Goal: Task Accomplishment & Management: Manage account settings

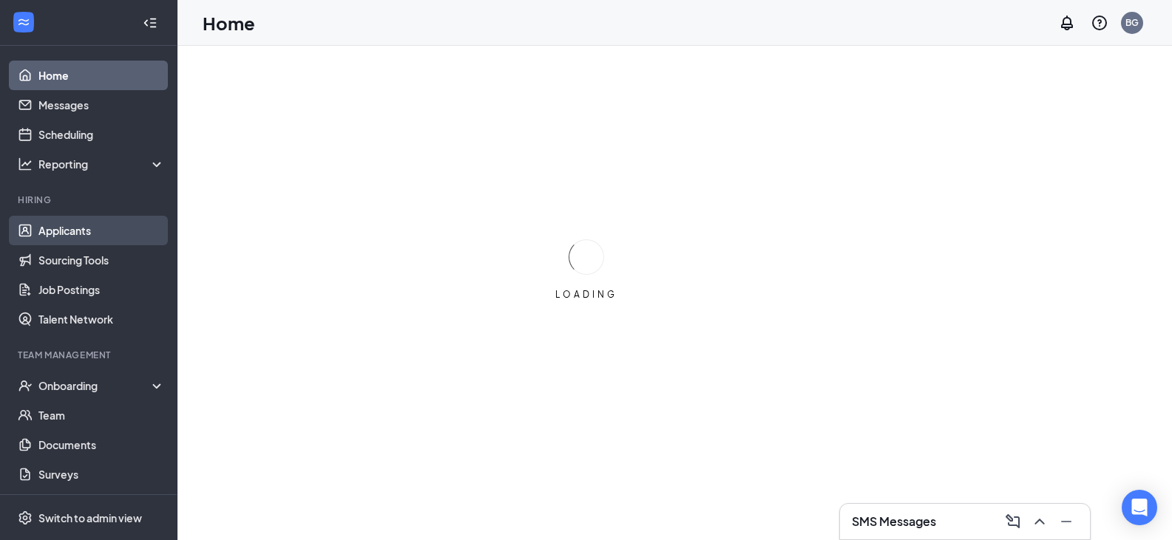
click at [73, 231] on link "Applicants" at bounding box center [101, 231] width 126 height 30
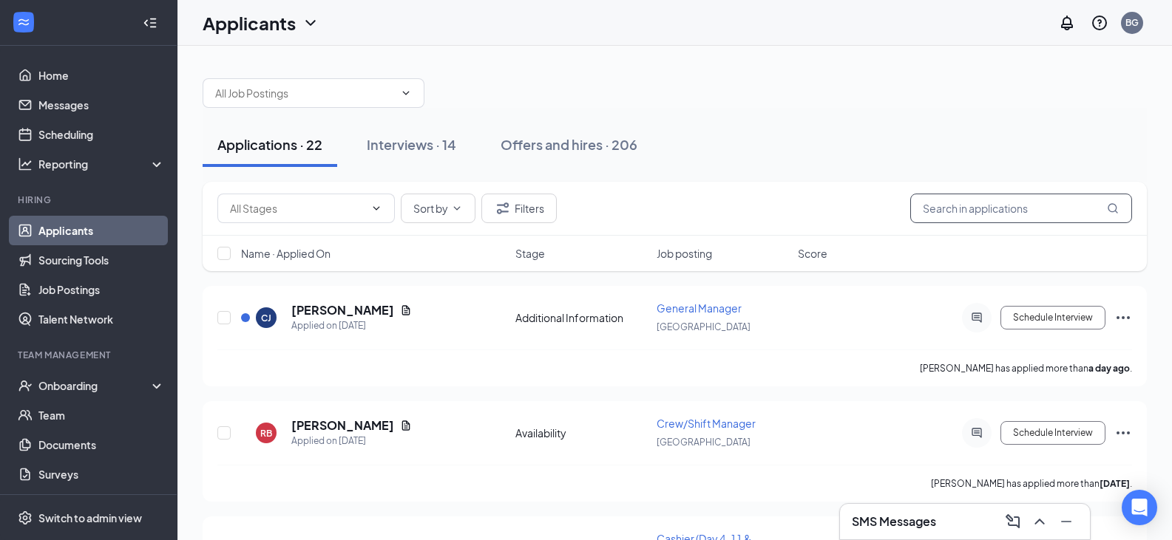
click at [969, 210] on input "text" at bounding box center [1021, 209] width 222 height 30
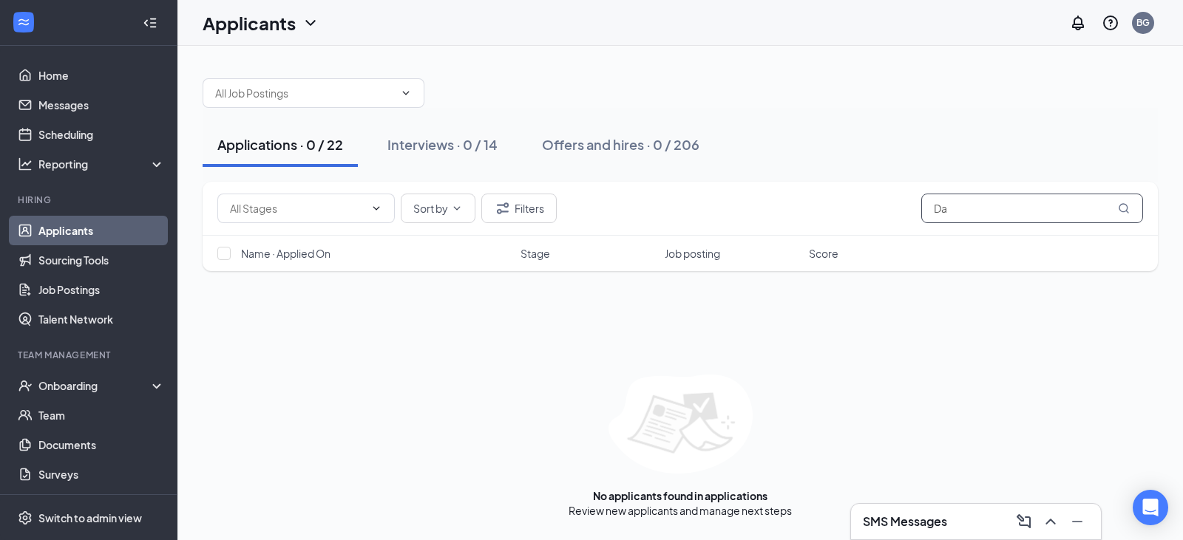
type input "D"
type input "[PERSON_NAME]"
click at [651, 149] on div "Offers and hires · 1 / 206" at bounding box center [618, 144] width 153 height 18
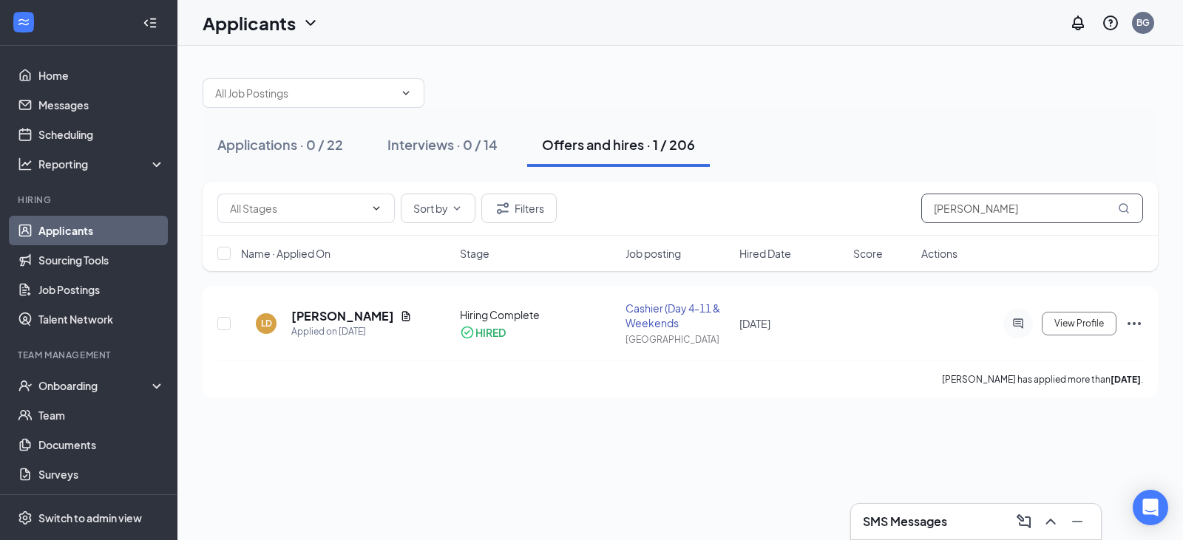
drag, startPoint x: 967, startPoint y: 213, endPoint x: 828, endPoint y: 200, distance: 139.6
click at [828, 200] on div "Sort by [PERSON_NAME]" at bounding box center [680, 209] width 926 height 30
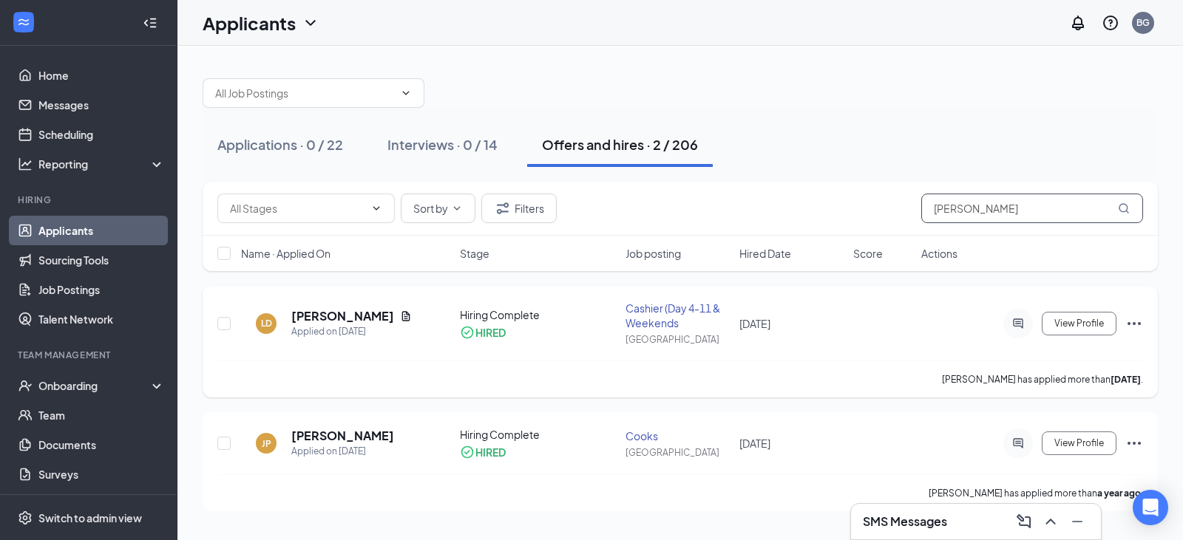
type input "[PERSON_NAME]"
click at [421, 385] on div "[PERSON_NAME] has applied more than [DATE] ." at bounding box center [680, 379] width 926 height 37
click at [118, 390] on div "Onboarding" at bounding box center [95, 386] width 114 height 15
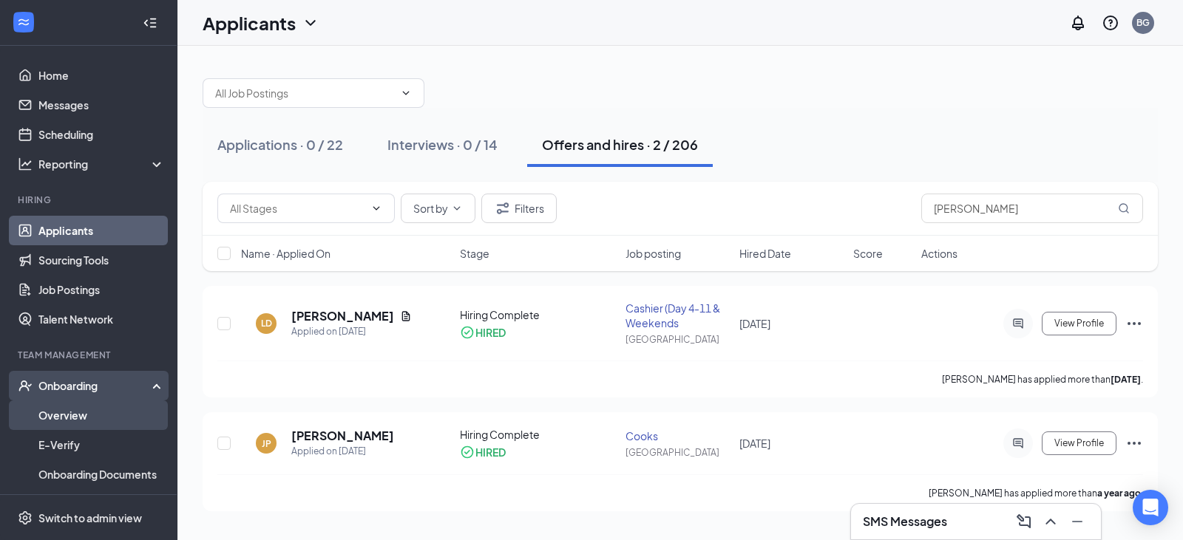
click at [112, 417] on link "Overview" at bounding box center [101, 416] width 126 height 30
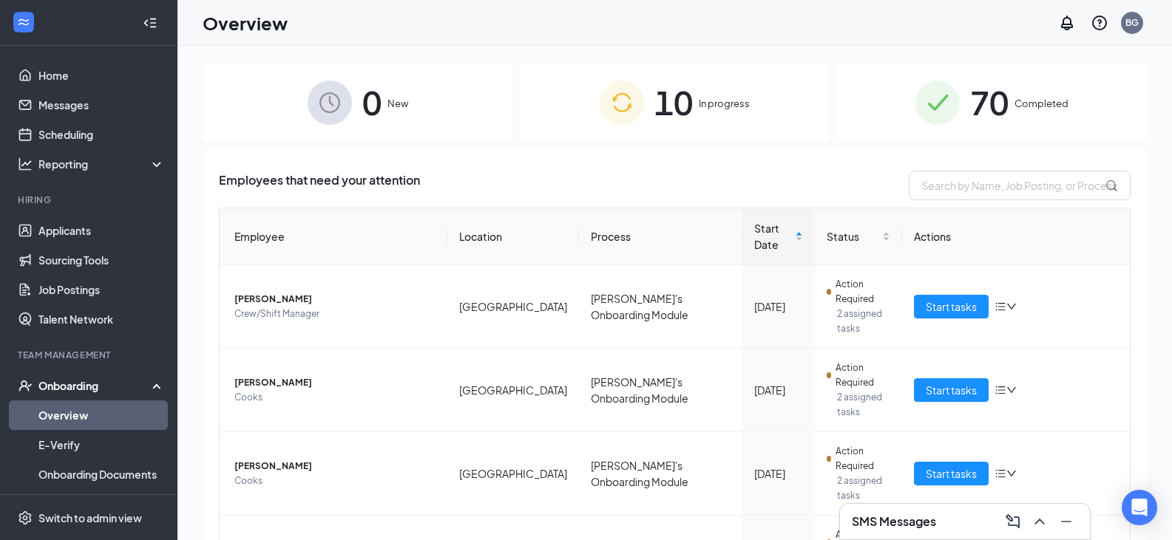
click at [682, 114] on span "10" at bounding box center [673, 102] width 38 height 51
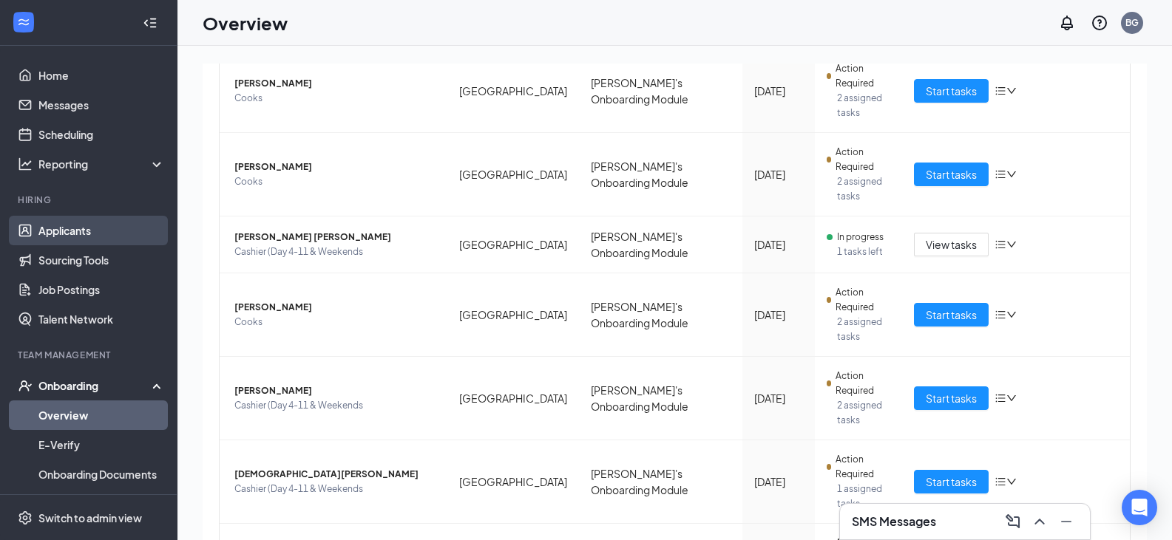
click at [43, 230] on link "Applicants" at bounding box center [101, 231] width 126 height 30
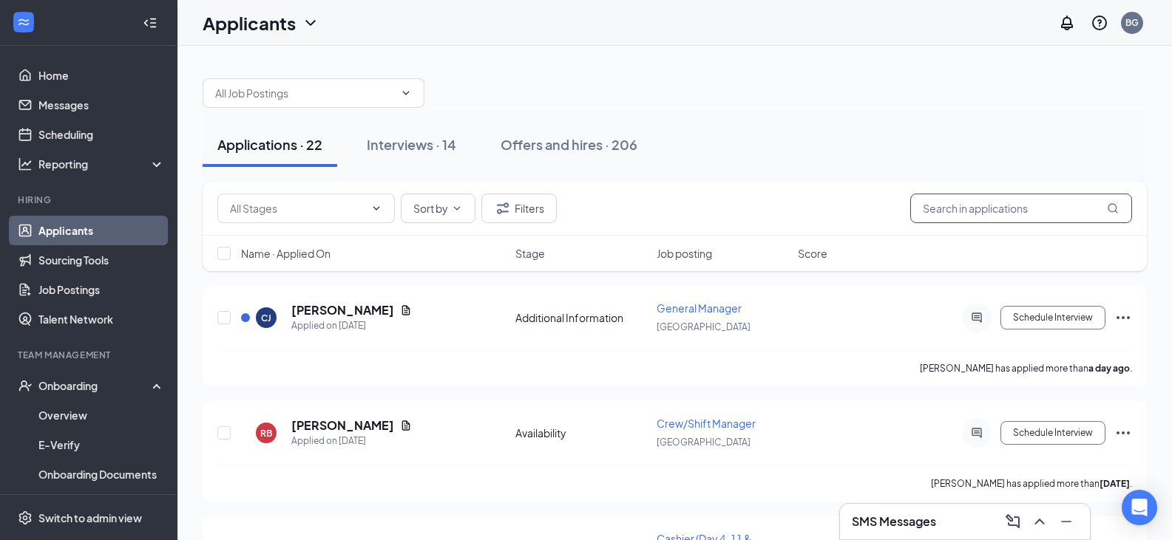
click at [964, 206] on input "text" at bounding box center [1021, 209] width 222 height 30
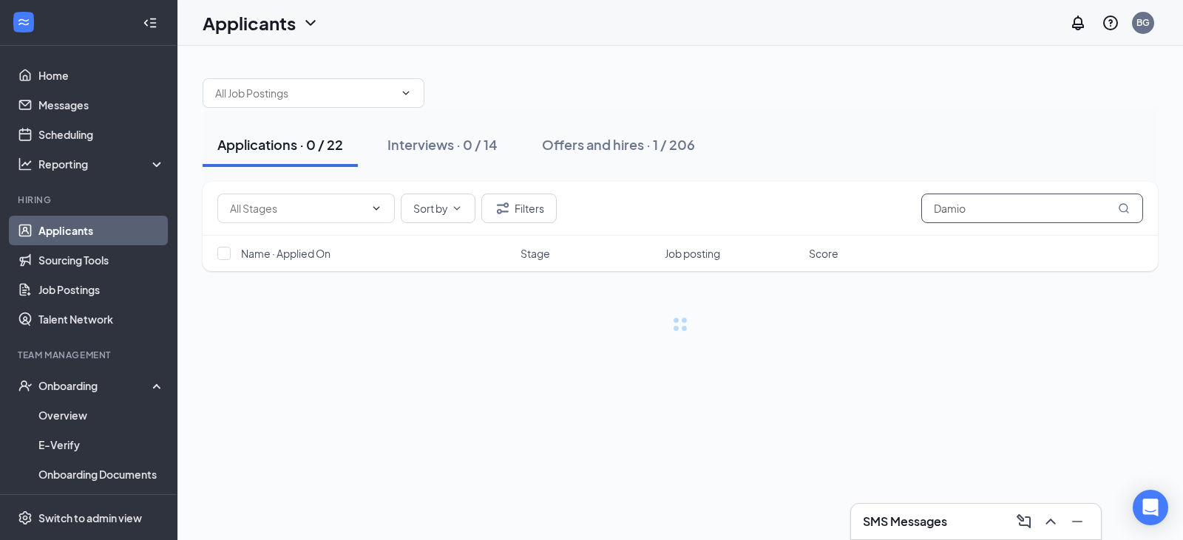
type input "[PERSON_NAME]"
drag, startPoint x: 938, startPoint y: 211, endPoint x: 848, endPoint y: 217, distance: 89.6
click at [848, 217] on div "Sort by Filters [PERSON_NAME]" at bounding box center [680, 209] width 926 height 30
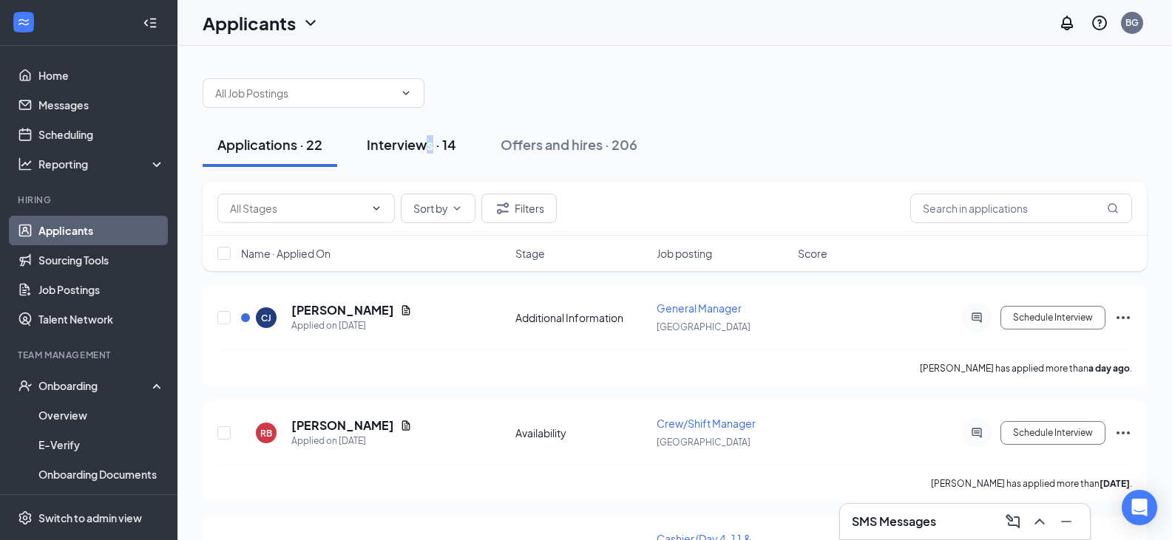
click at [430, 123] on div "Applications · 22 Interviews · 14 Offers and hires · 206" at bounding box center [675, 145] width 944 height 74
click at [426, 136] on div "Interviews · 14" at bounding box center [411, 144] width 89 height 18
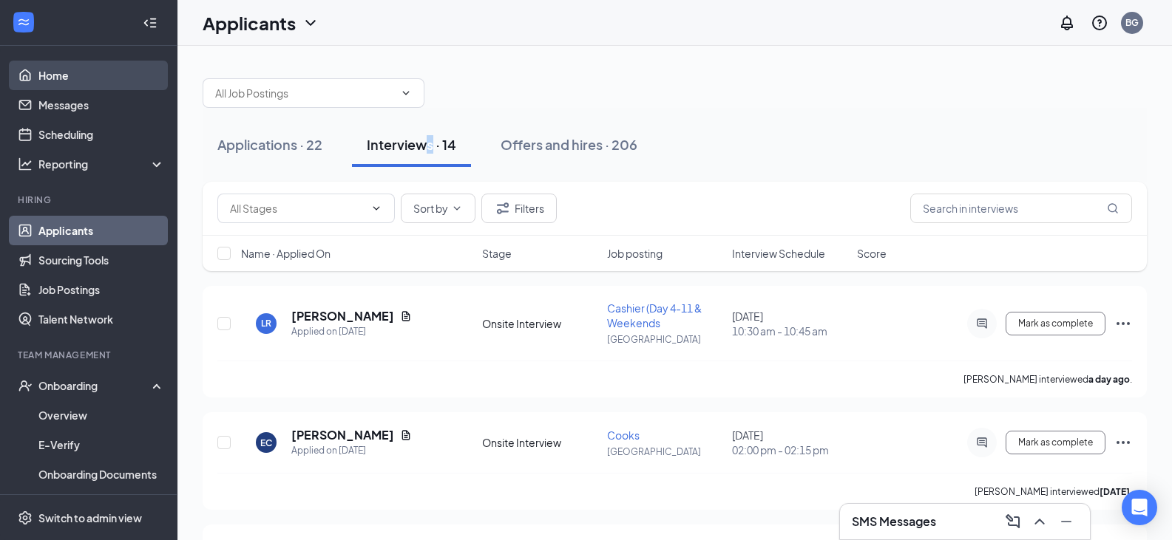
click at [76, 80] on link "Home" at bounding box center [101, 76] width 126 height 30
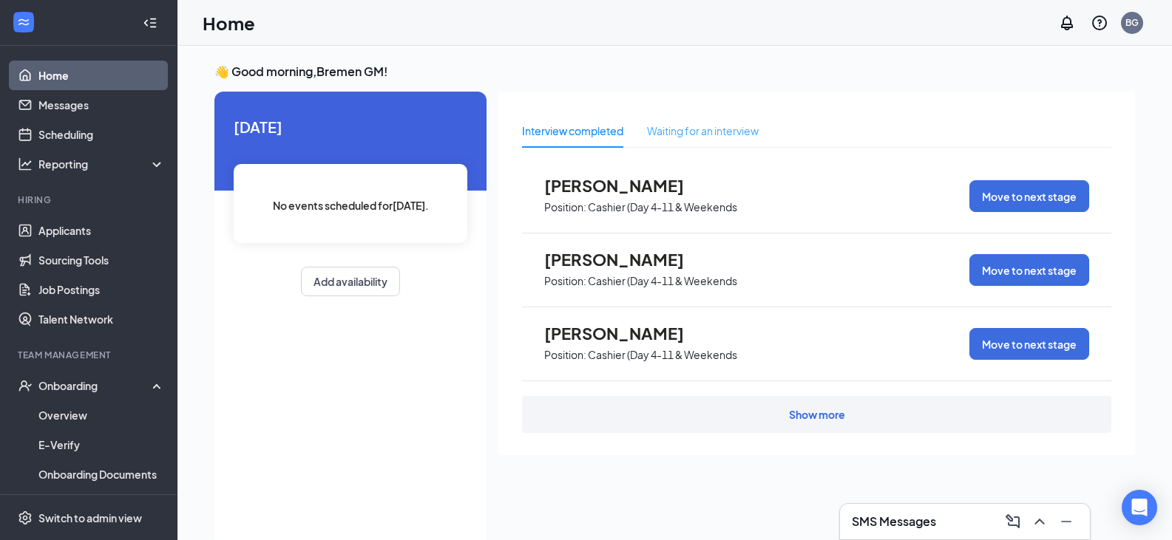
click at [677, 147] on div "Waiting for an interview" at bounding box center [703, 131] width 112 height 34
click at [589, 135] on div "Interview completed" at bounding box center [572, 131] width 101 height 16
click at [262, 131] on span "[DATE]" at bounding box center [351, 126] width 234 height 23
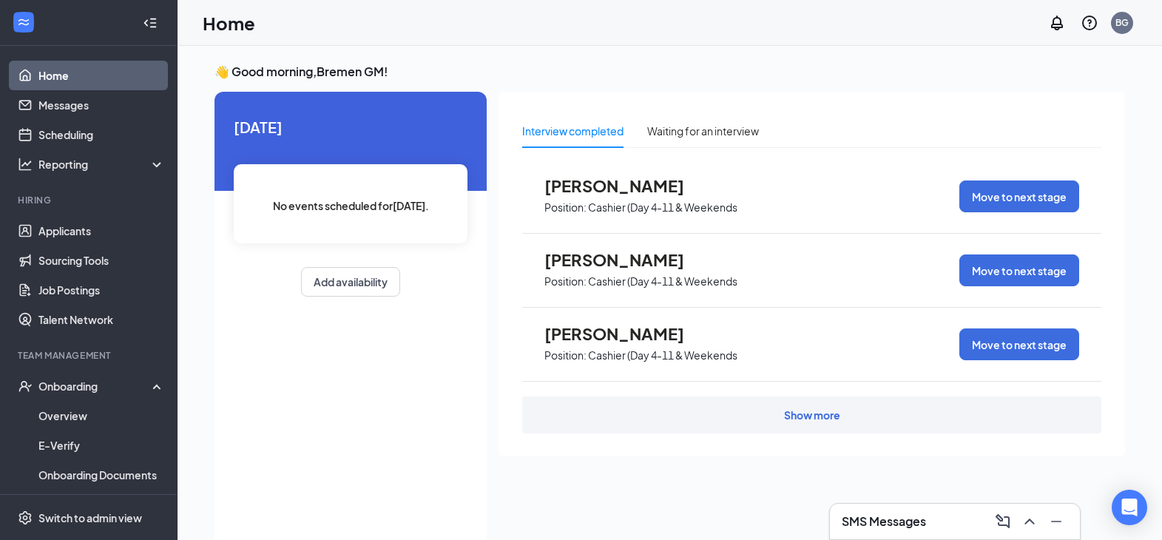
click at [106, 79] on link "Home" at bounding box center [101, 76] width 126 height 30
click at [66, 75] on link "Home" at bounding box center [101, 76] width 126 height 30
click at [57, 241] on link "Applicants" at bounding box center [101, 231] width 126 height 30
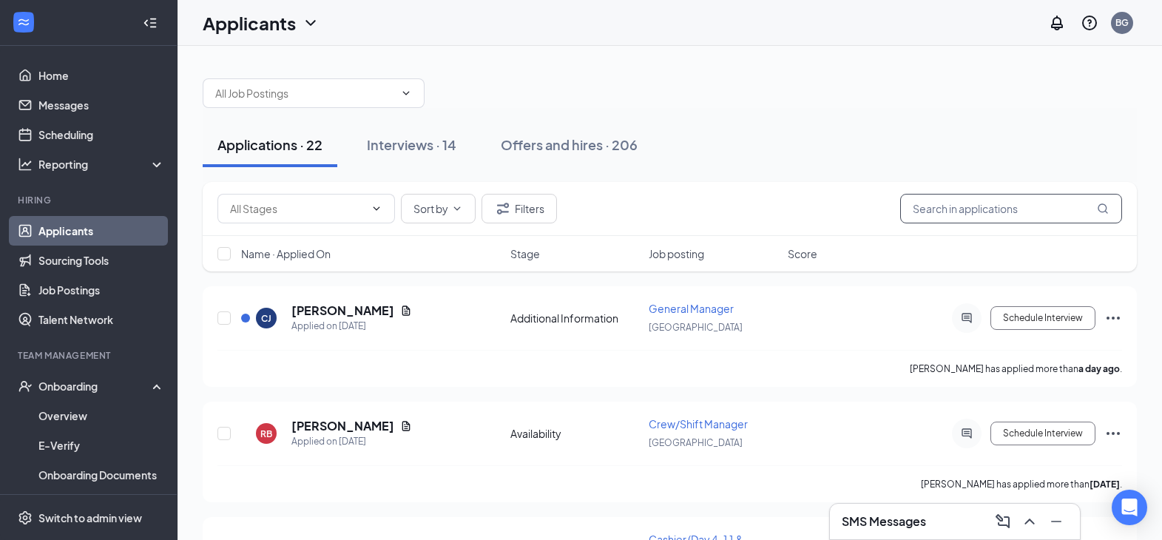
click at [1006, 209] on input "text" at bounding box center [1011, 209] width 222 height 30
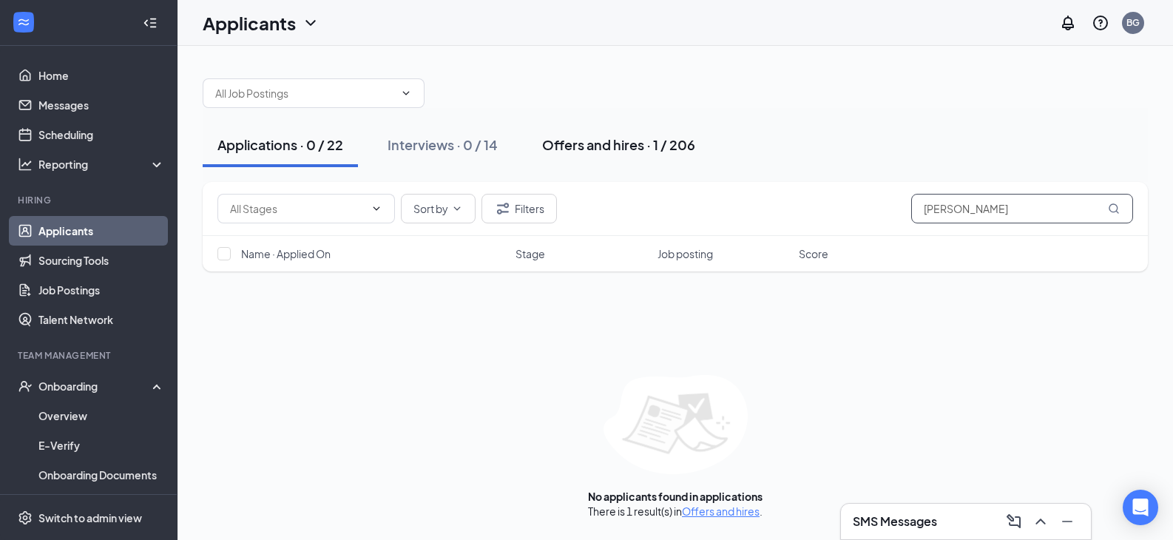
type input "[PERSON_NAME]"
click at [594, 160] on button "Offers and hires · 1 / 206" at bounding box center [618, 145] width 183 height 44
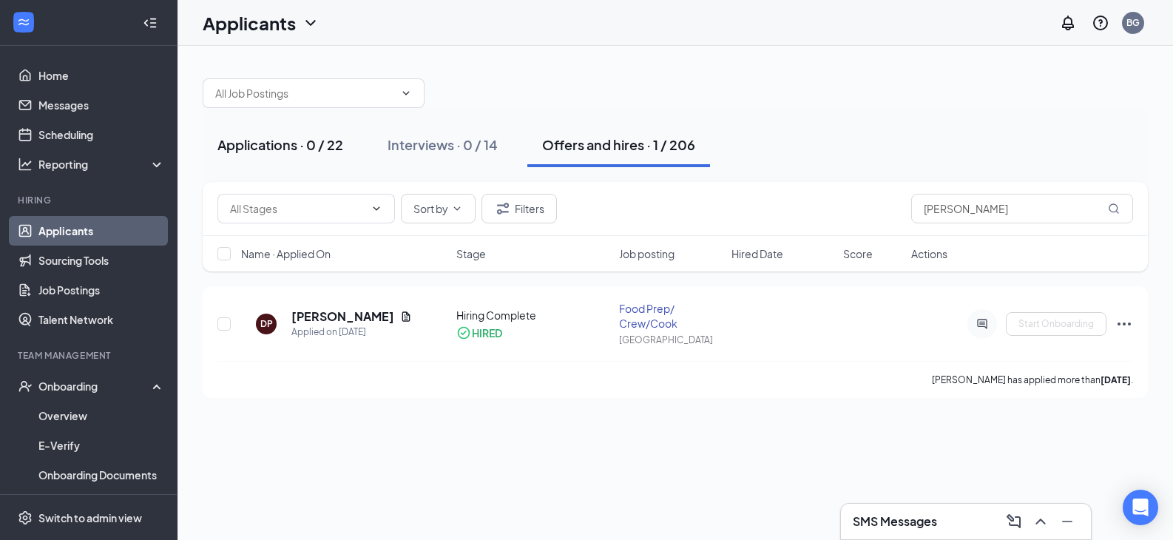
click at [267, 145] on div "Applications · 0 / 22" at bounding box center [280, 144] width 126 height 18
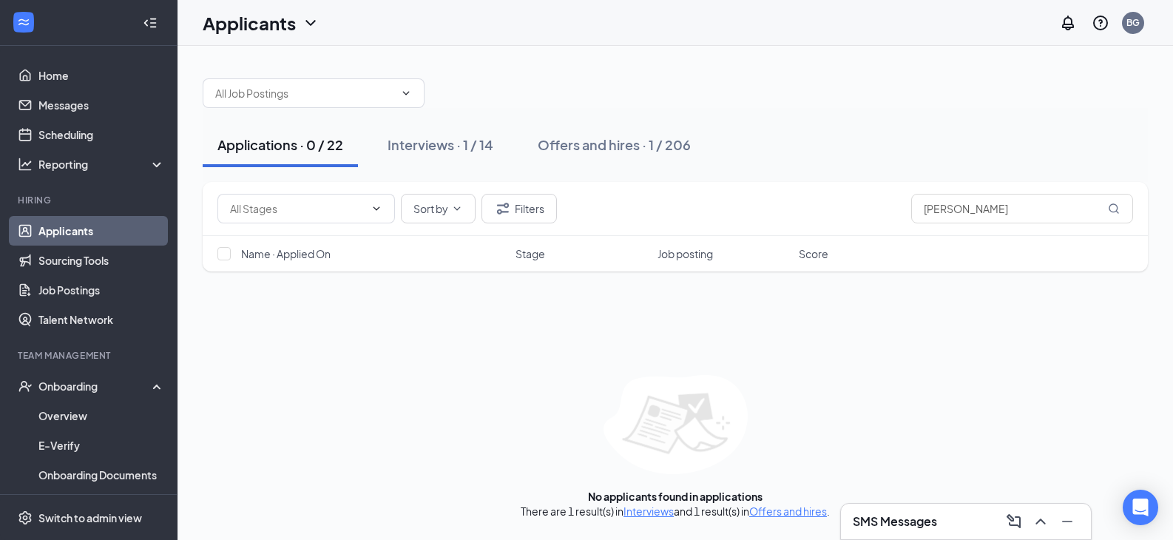
click at [267, 145] on div "Applications · 0 / 22" at bounding box center [280, 144] width 126 height 18
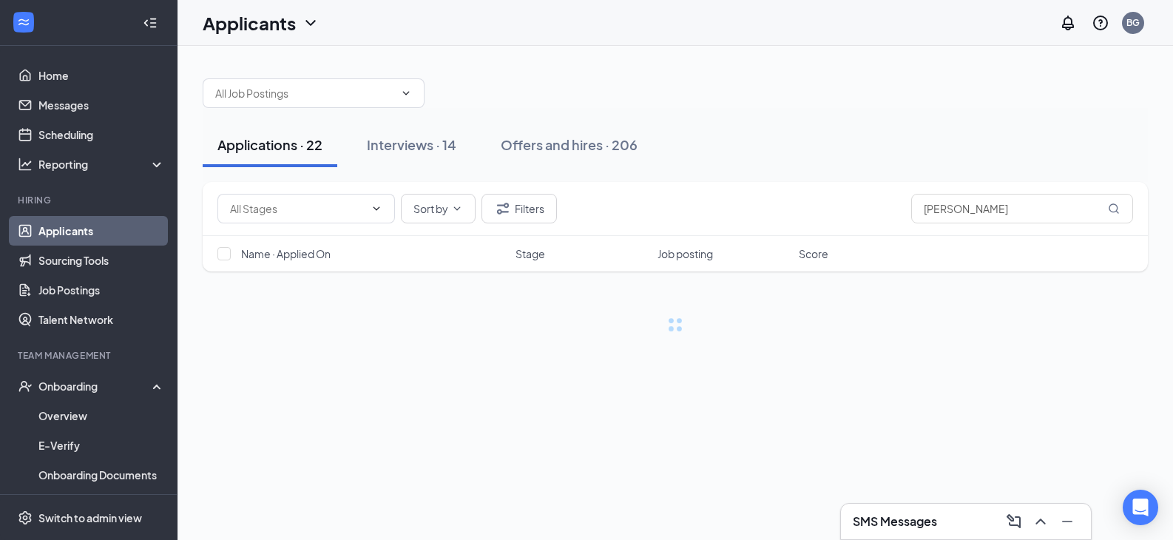
click at [267, 145] on div "Applications · 22" at bounding box center [269, 144] width 105 height 18
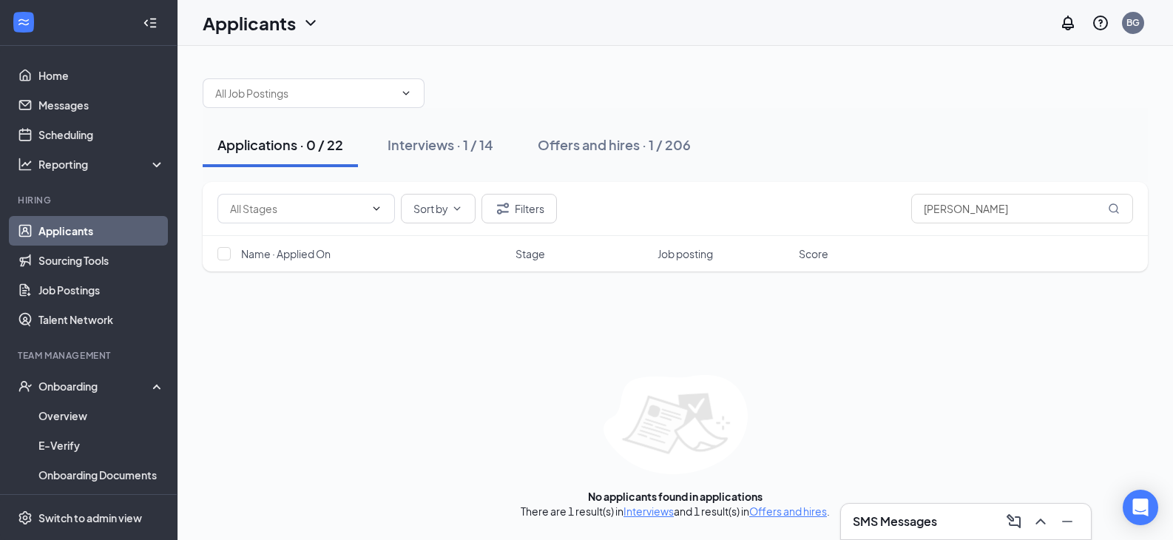
click at [267, 145] on div "Applications · 0 / 22" at bounding box center [280, 144] width 126 height 18
click at [470, 152] on div "Interviews · 1 / 14" at bounding box center [440, 144] width 106 height 18
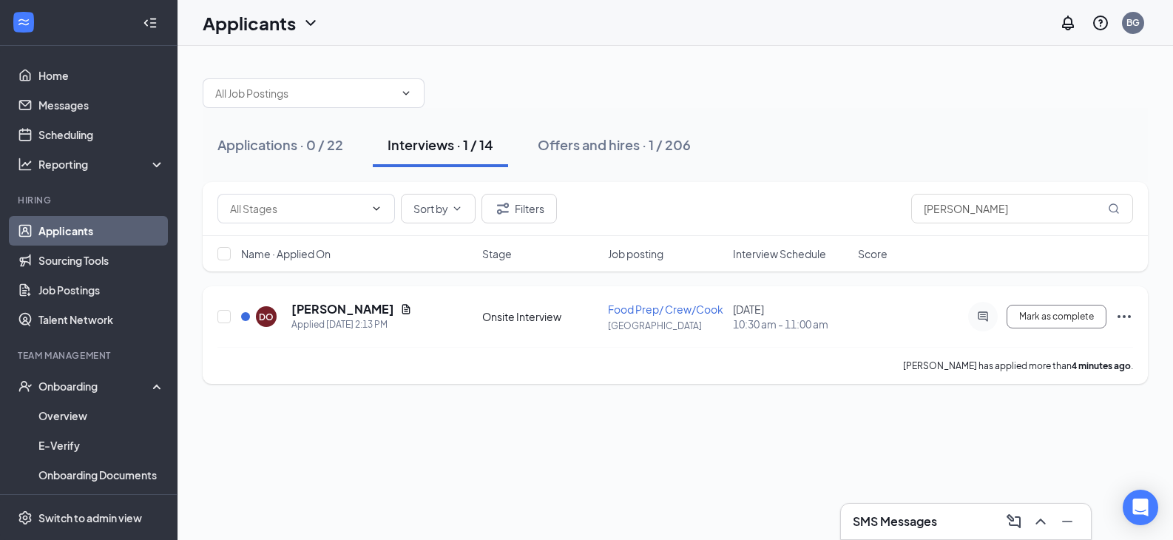
click at [405, 309] on div "DO [PERSON_NAME] Applied [DATE] 2:13 PM" at bounding box center [357, 316] width 232 height 31
click at [427, 311] on div "DO [PERSON_NAME] Applied [DATE] 2:13 PM" at bounding box center [357, 316] width 232 height 31
click at [1125, 314] on icon "Ellipses" at bounding box center [1124, 317] width 18 height 18
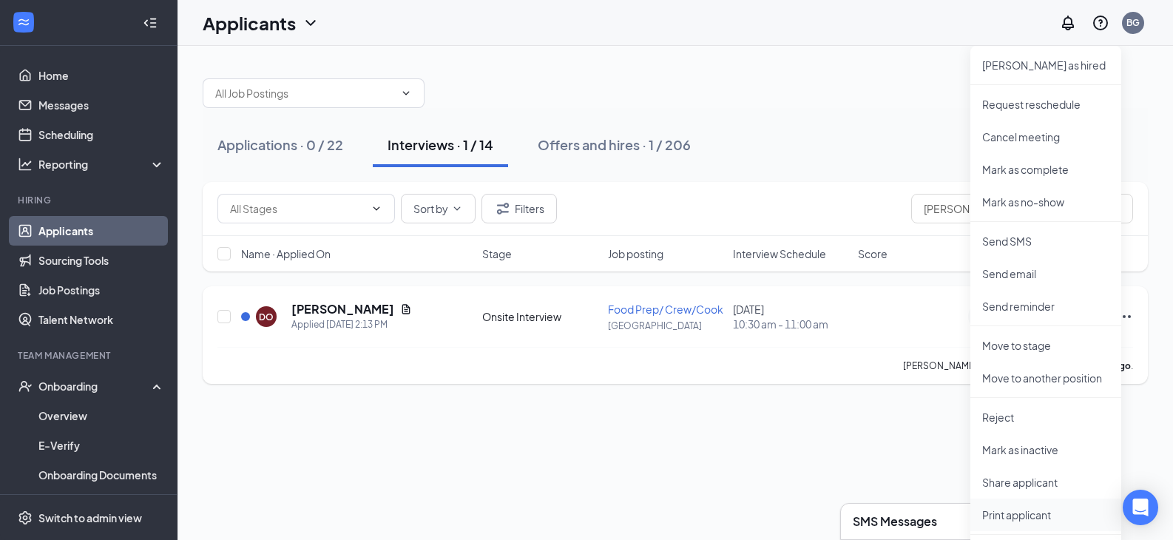
click at [1018, 514] on p "Print applicant" at bounding box center [1045, 514] width 127 height 15
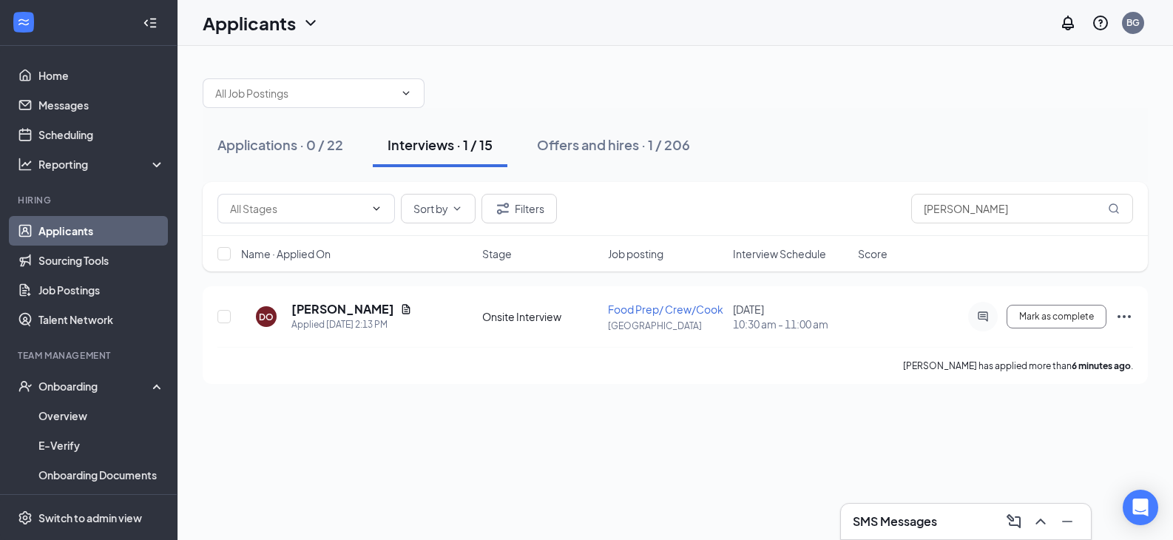
click at [767, 113] on div "Applications · 0 / 22 Interviews · 1 / 15 Offers and hires · 1 / 206" at bounding box center [675, 145] width 945 height 74
